Goal: Task Accomplishment & Management: Use online tool/utility

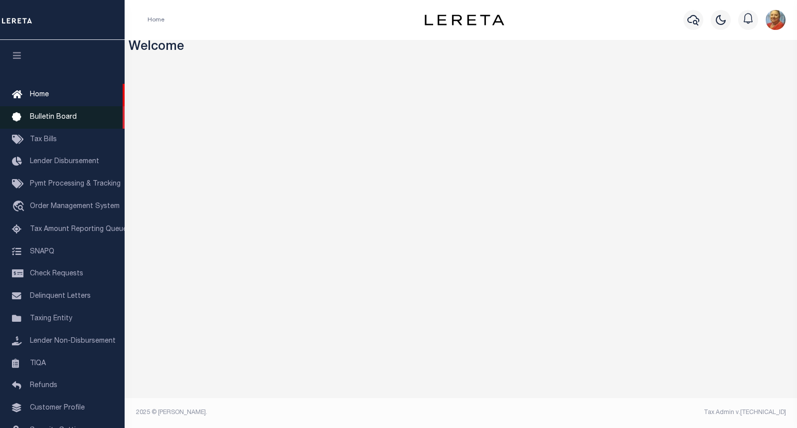
click at [40, 117] on span "Bulletin Board" at bounding box center [53, 117] width 47 height 7
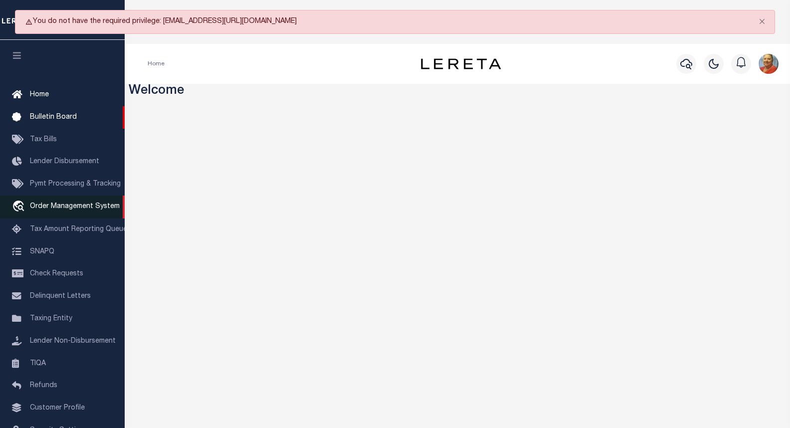
click at [77, 209] on span "Order Management System" at bounding box center [75, 206] width 90 height 7
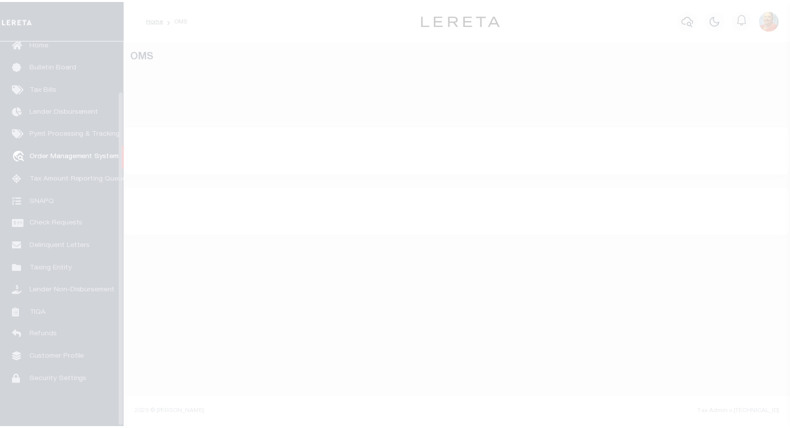
scroll to position [58, 0]
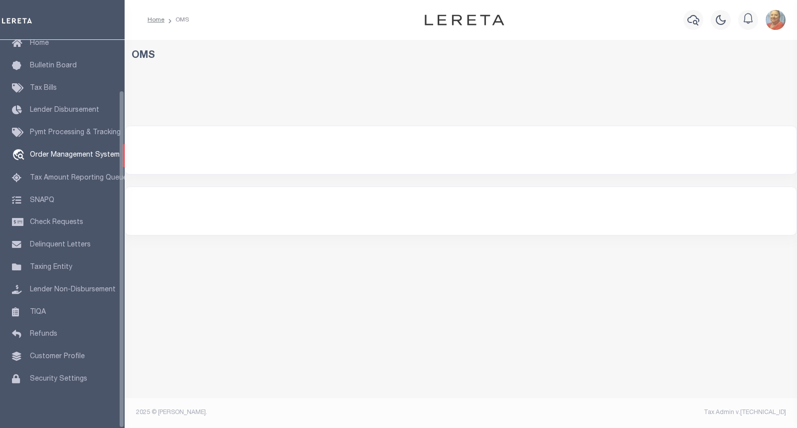
select select "200"
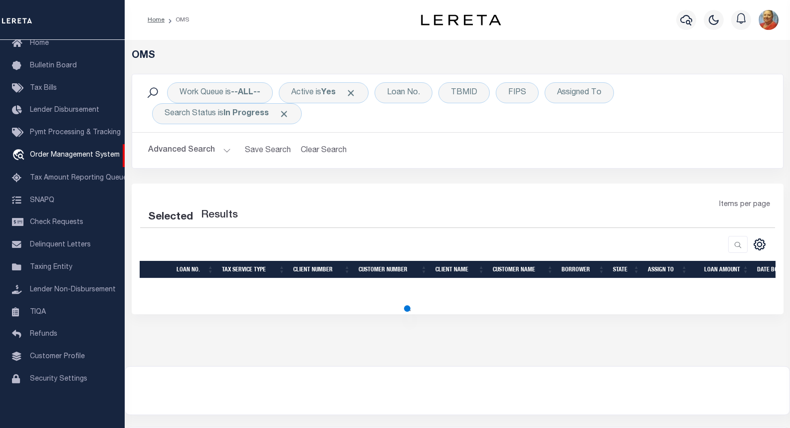
select select "200"
